Goal: Find specific page/section: Find specific page/section

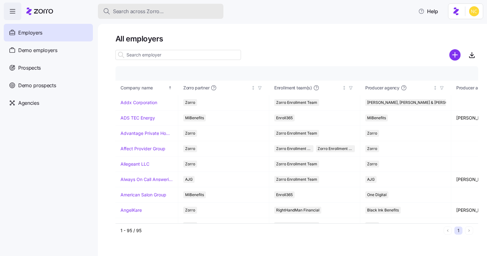
click at [189, 11] on div "Search across Zorro..." at bounding box center [161, 12] width 116 height 8
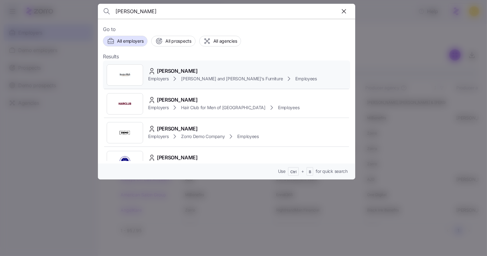
type input "domingos mon"
click at [198, 70] on span "[PERSON_NAME]" at bounding box center [177, 71] width 41 height 8
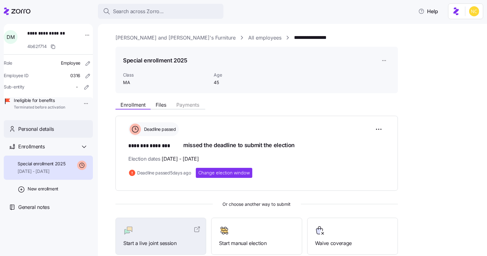
click at [57, 133] on div "Personal details" at bounding box center [53, 129] width 70 height 8
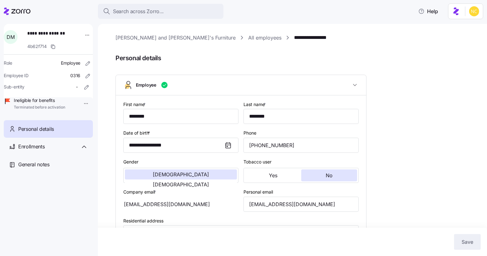
type input "MA"
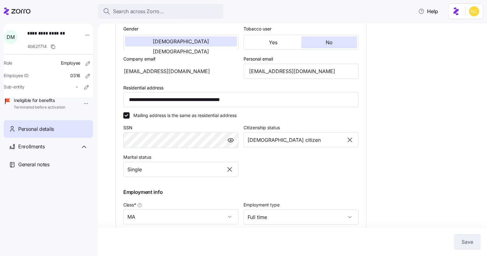
scroll to position [125, 0]
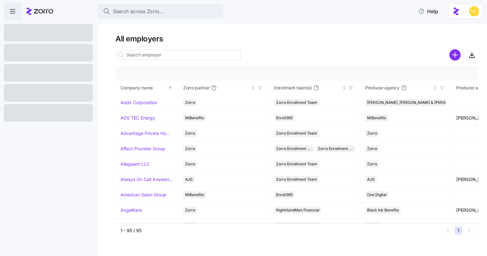
click at [161, 13] on span "Search across Zorro..." at bounding box center [138, 12] width 51 height 8
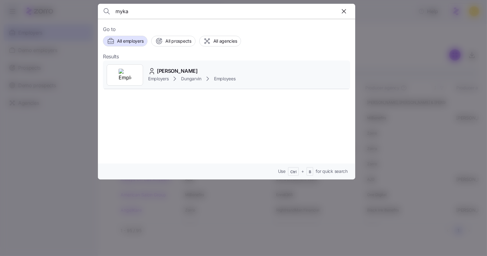
type input "myka"
click at [171, 66] on div "[PERSON_NAME] Employers Dungarvin Employees" at bounding box center [226, 75] width 247 height 29
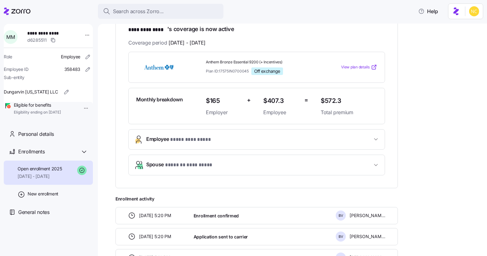
click at [272, 135] on span "Employee * **** ********* *" at bounding box center [259, 139] width 226 height 8
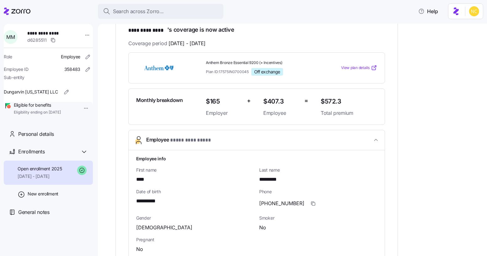
scroll to position [113, 0]
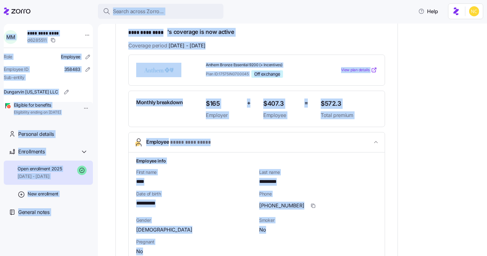
click at [169, 2] on body "**********" at bounding box center [243, 126] width 487 height 252
click at [170, 9] on div "Search across Zorro..." at bounding box center [161, 12] width 116 height 8
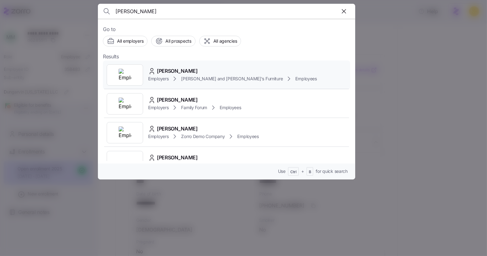
type input "domingos"
click at [193, 76] on span "[PERSON_NAME] and [PERSON_NAME]'s Furniture" at bounding box center [232, 79] width 102 height 6
